Goal: Information Seeking & Learning: Learn about a topic

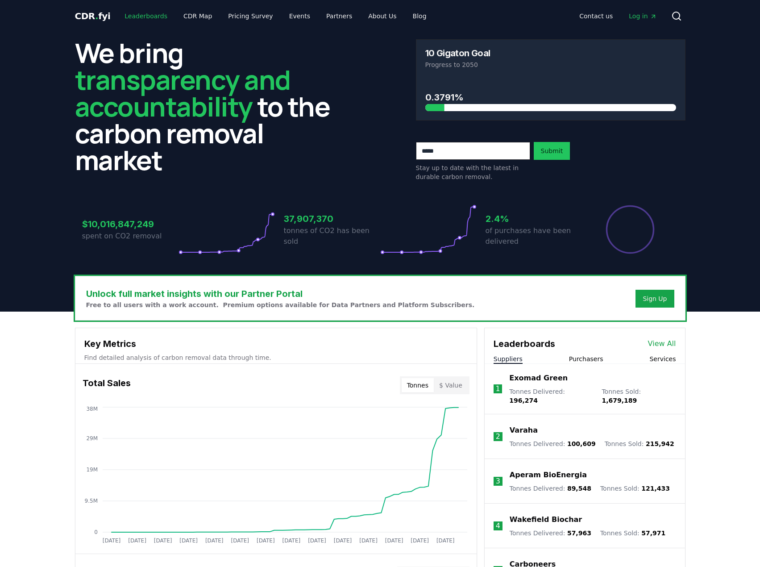
click at [133, 18] on link "Leaderboards" at bounding box center [145, 16] width 57 height 16
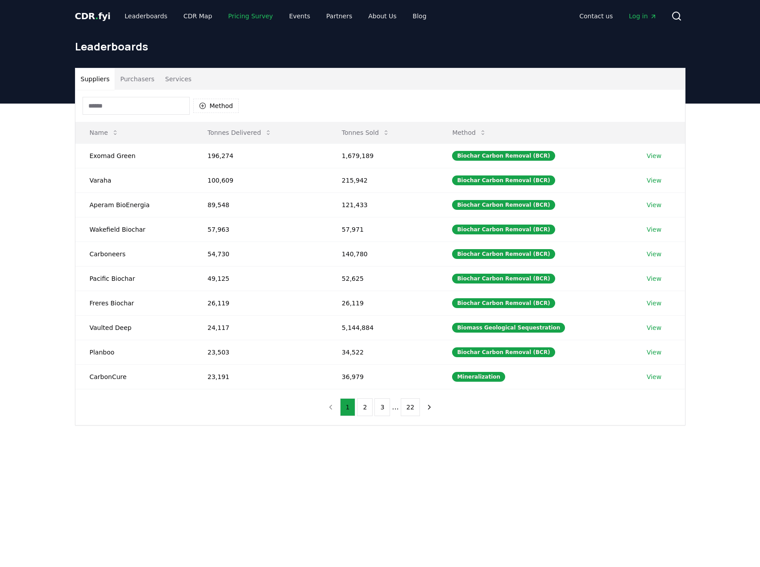
click at [245, 12] on link "Pricing Survey" at bounding box center [250, 16] width 59 height 16
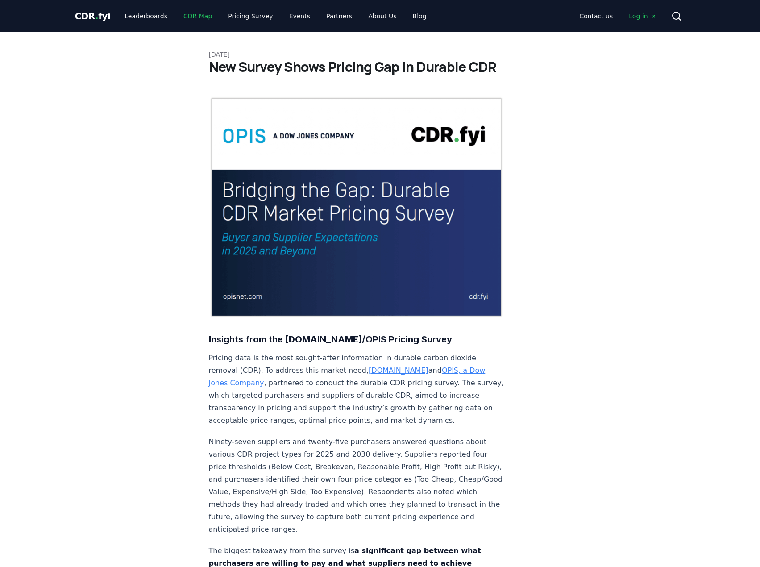
click at [189, 15] on link "CDR Map" at bounding box center [197, 16] width 43 height 16
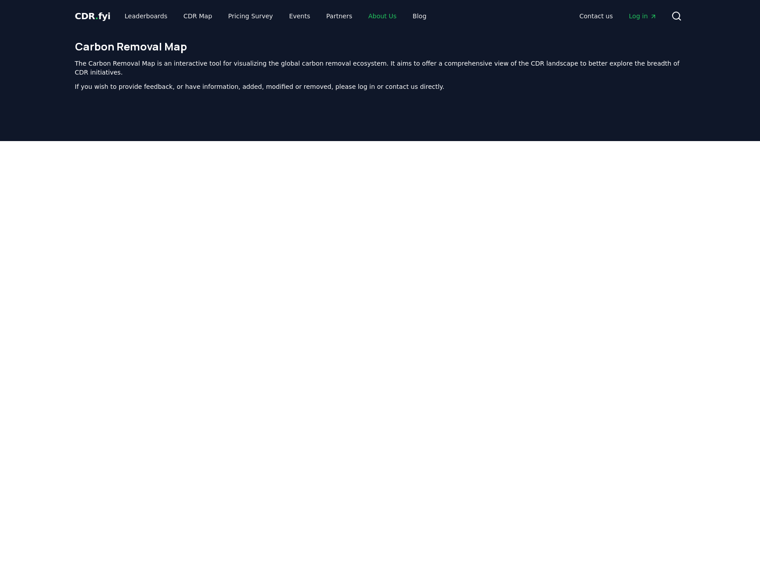
click at [361, 15] on link "About Us" at bounding box center [382, 16] width 42 height 16
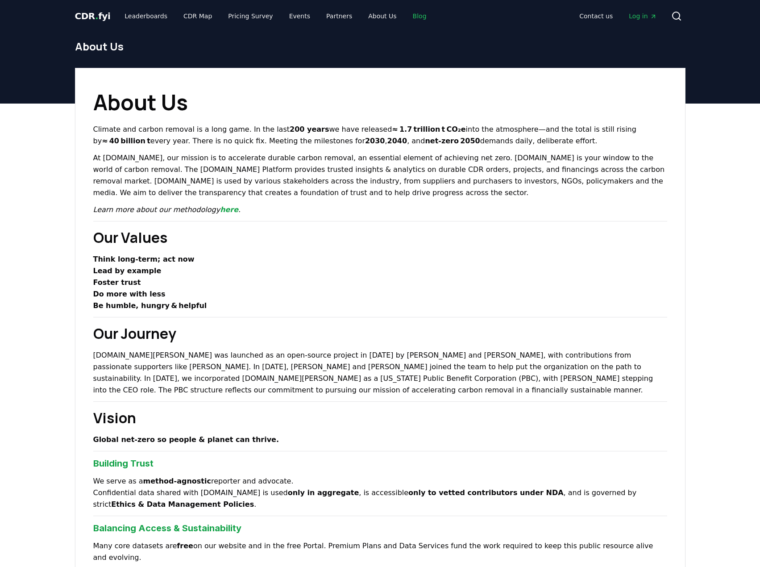
click at [411, 16] on link "Blog" at bounding box center [420, 16] width 28 height 16
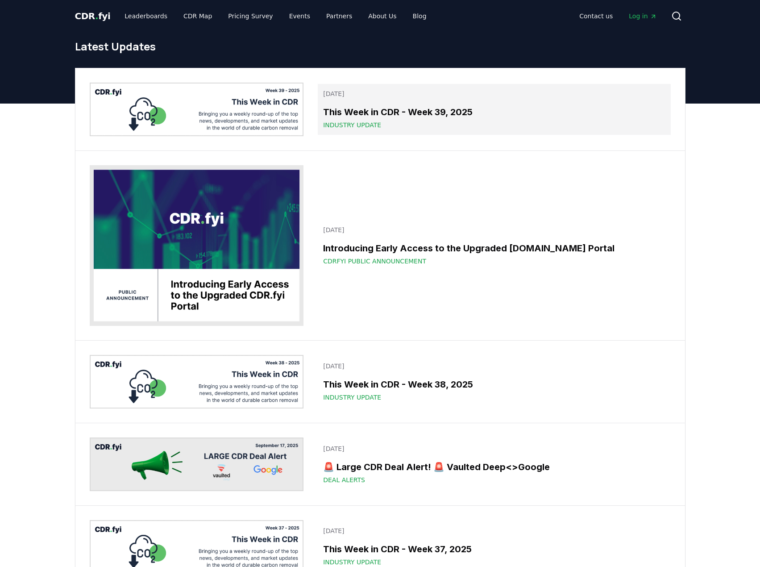
click at [353, 113] on h3 "This Week in CDR - Week 39, 2025" at bounding box center [494, 111] width 342 height 13
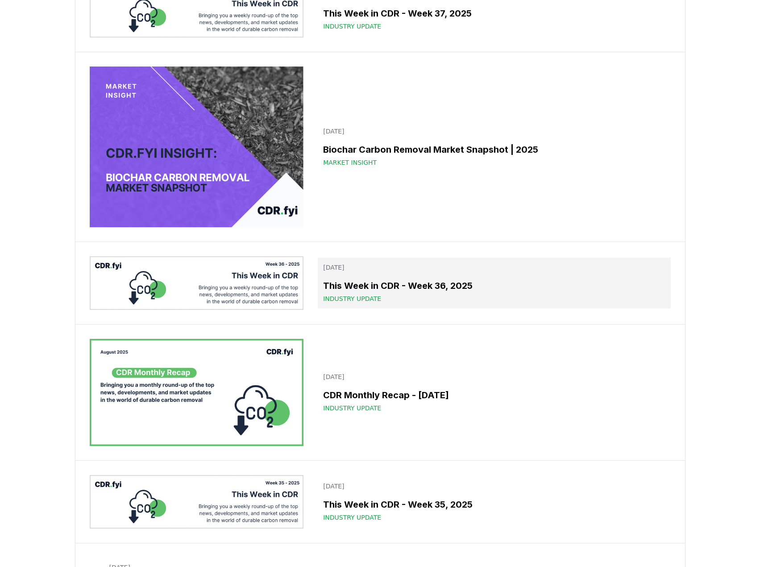
scroll to position [759, 0]
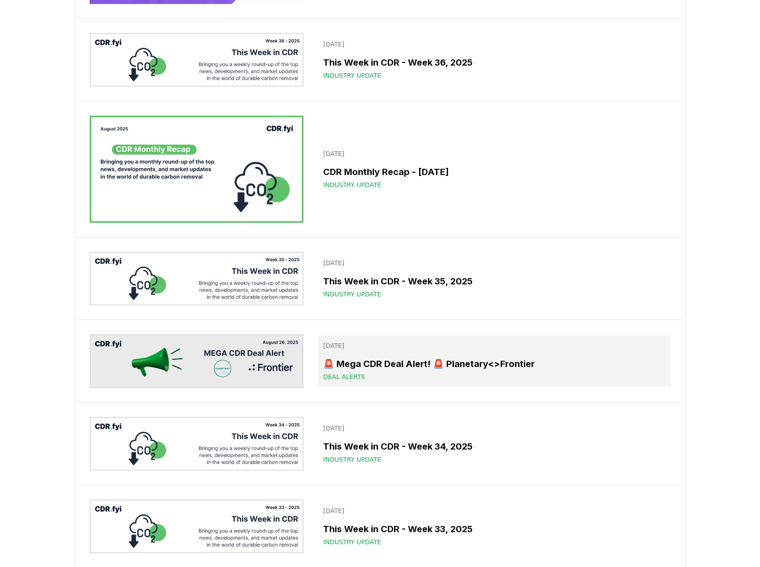
click at [454, 352] on link "August 26, 2025 🚨 Mega CDR Deal Alert! 🚨 Planetary<>Frontier Deal Alerts" at bounding box center [494, 361] width 352 height 51
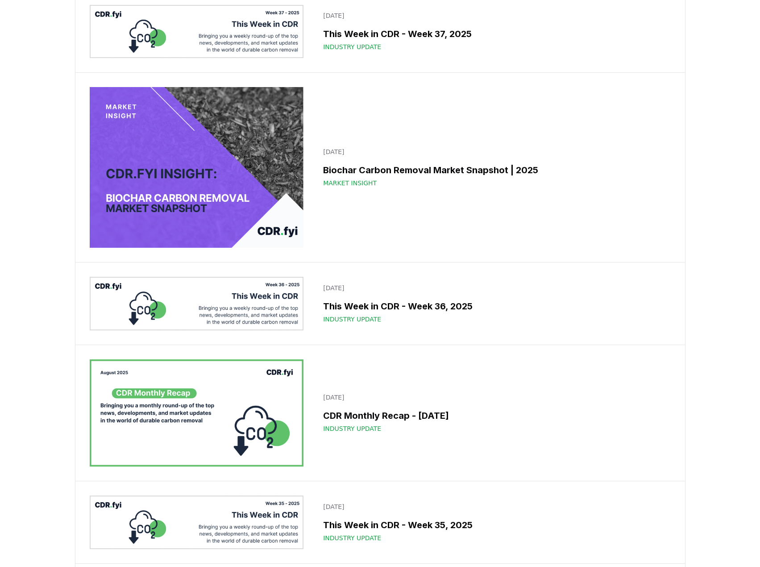
scroll to position [402, 0]
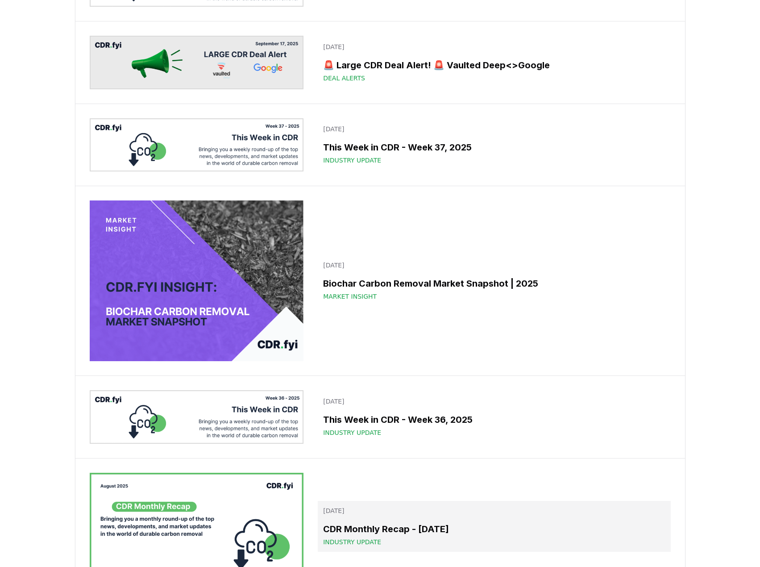
click at [452, 529] on h3 "CDR Monthly Recap - [DATE]" at bounding box center [494, 528] width 342 height 13
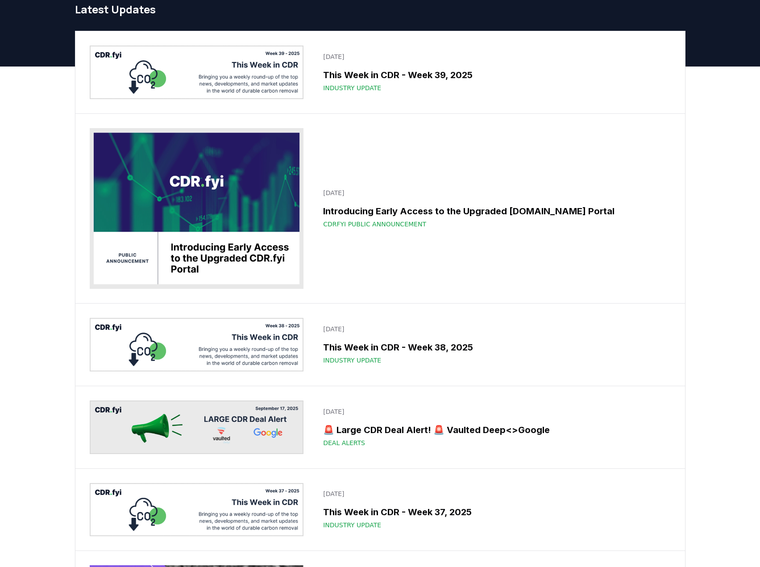
scroll to position [0, 0]
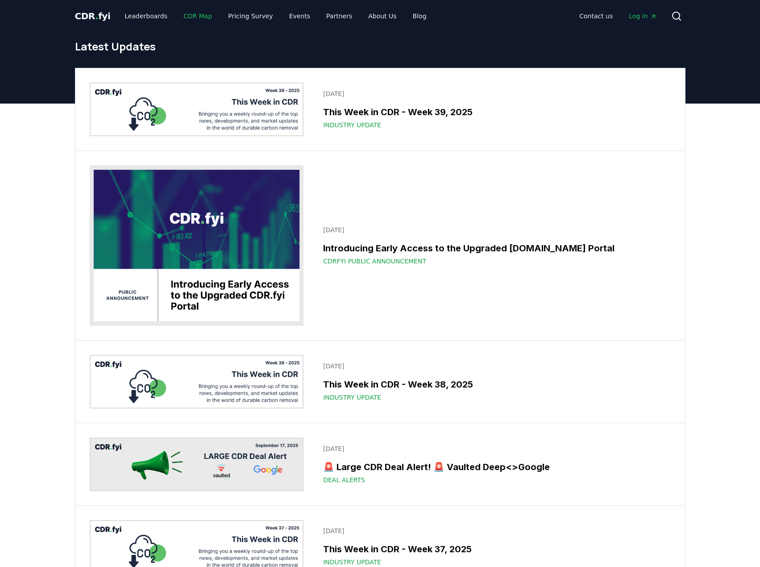
click at [204, 19] on link "CDR Map" at bounding box center [197, 16] width 43 height 16
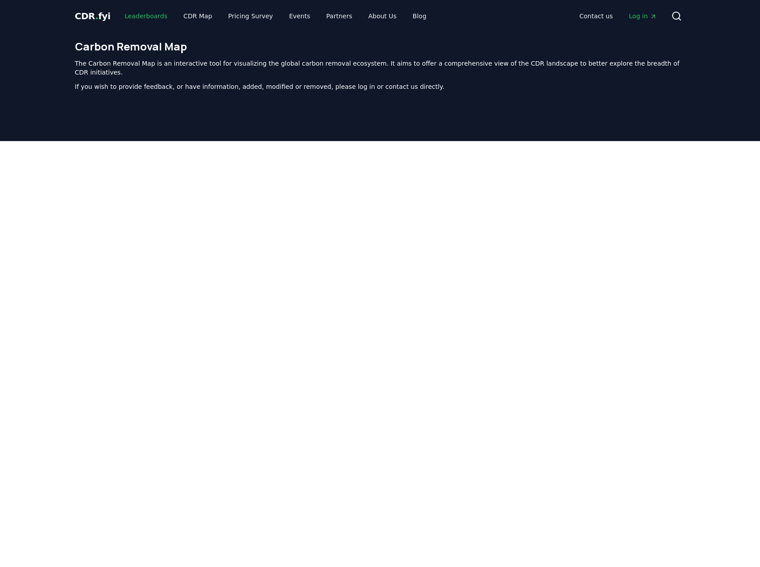
click at [153, 17] on link "Leaderboards" at bounding box center [145, 16] width 57 height 16
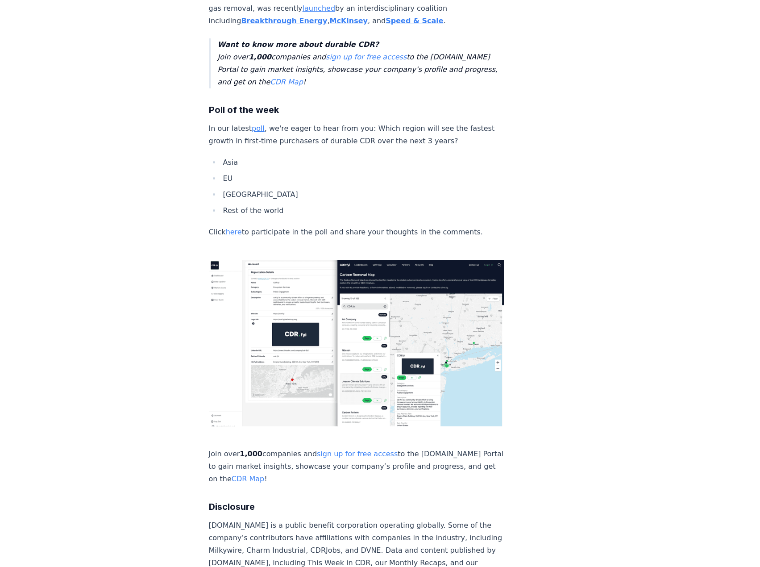
scroll to position [2633, 0]
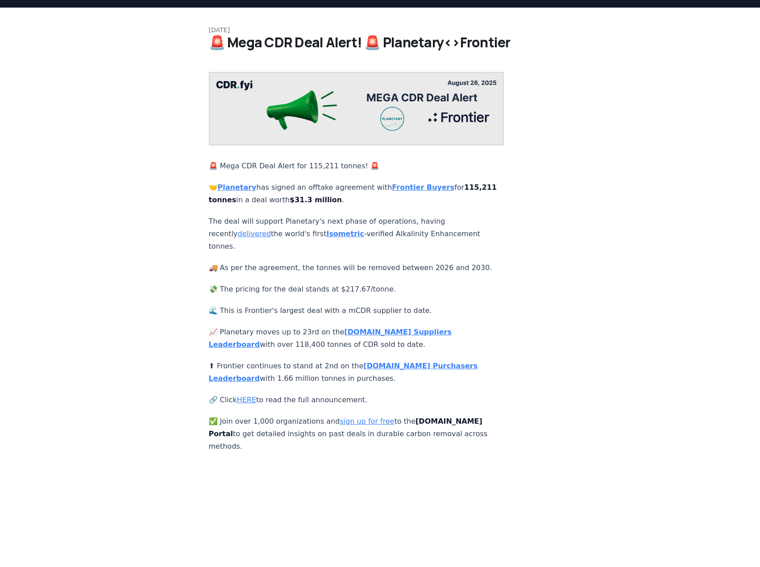
scroll to position [45, 0]
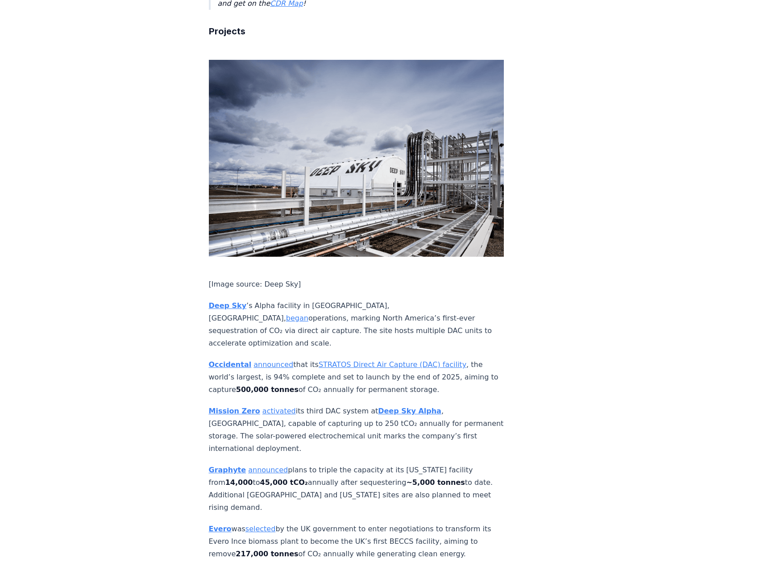
scroll to position [1428, 0]
